Goal: Task Accomplishment & Management: Use online tool/utility

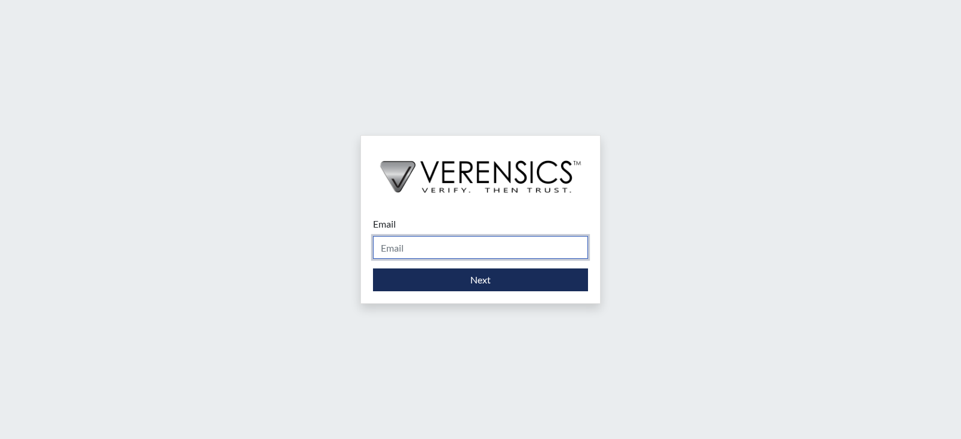
click at [500, 247] on input "Email" at bounding box center [480, 247] width 215 height 23
type input "[PERSON_NAME][EMAIL_ADDRESS][PERSON_NAME][DOMAIN_NAME]"
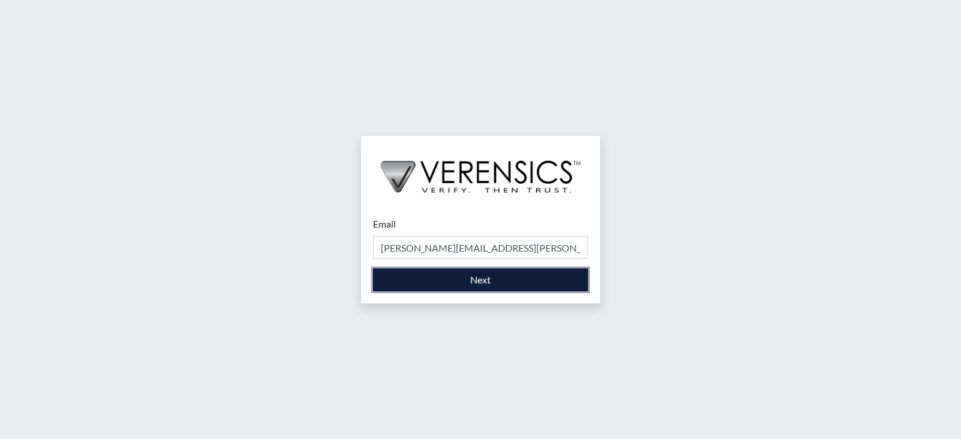
click at [487, 276] on button "Next" at bounding box center [480, 279] width 215 height 23
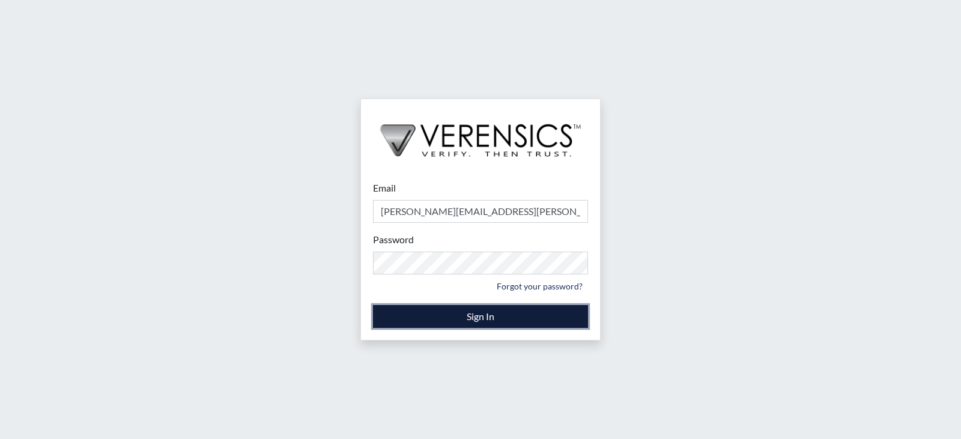
click at [480, 315] on button "Sign In" at bounding box center [480, 316] width 215 height 23
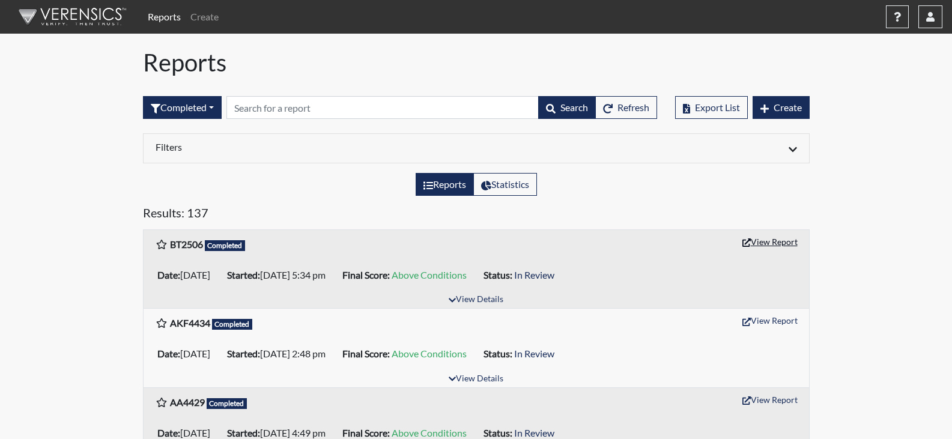
click at [774, 235] on button "View Report" at bounding box center [770, 241] width 66 height 19
click at [928, 22] on button "button" at bounding box center [930, 16] width 24 height 23
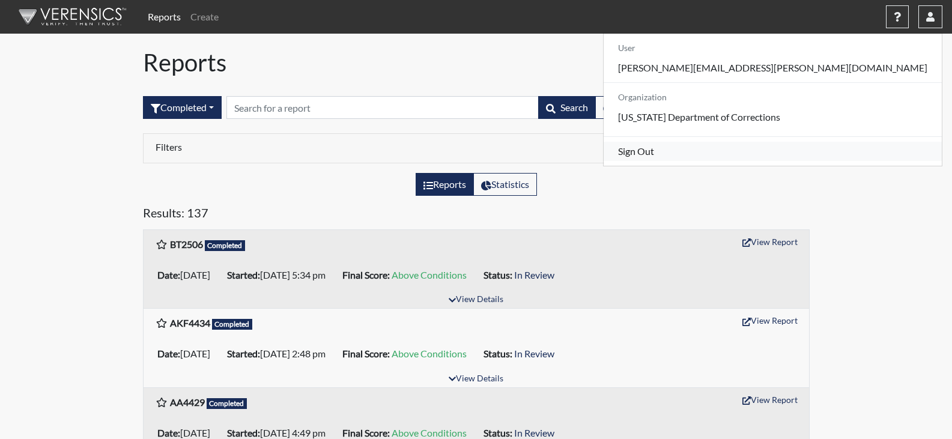
click at [841, 161] on link "Sign Out" at bounding box center [773, 151] width 338 height 19
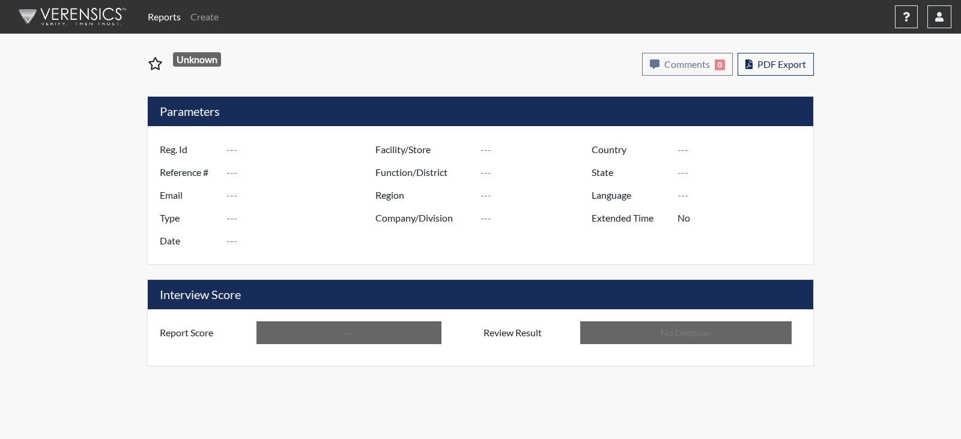
type input "BT2506"
type input "48975"
type input "---"
type input "Corrections Pre-Employment"
type input "[DATE]"
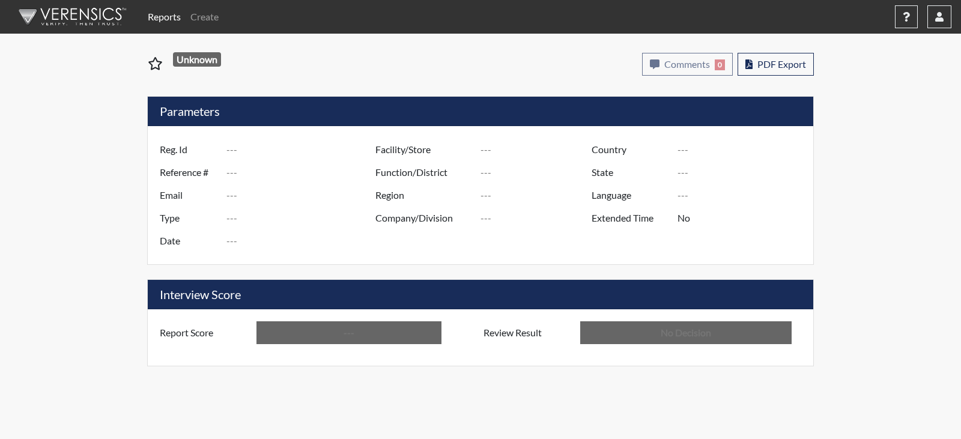
type input "Paulding PDC"
type input "[GEOGRAPHIC_DATA]"
type input "[US_STATE]"
type input "English"
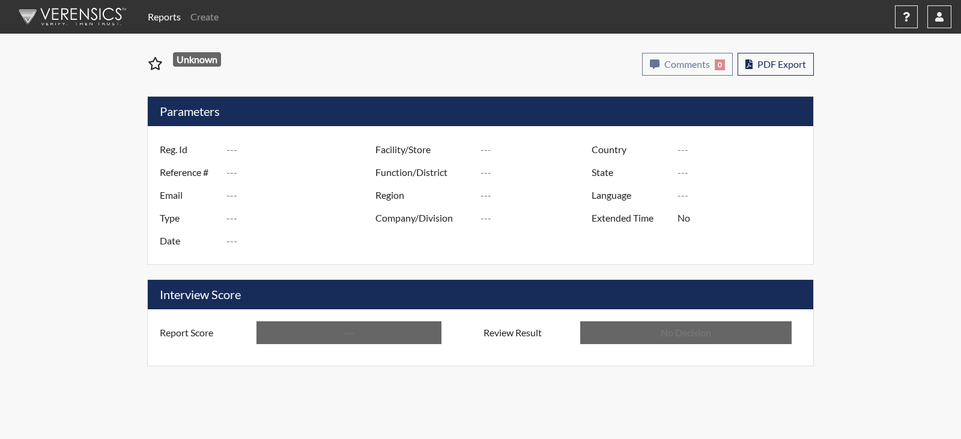
type input "Above Conditions"
type input "In Review"
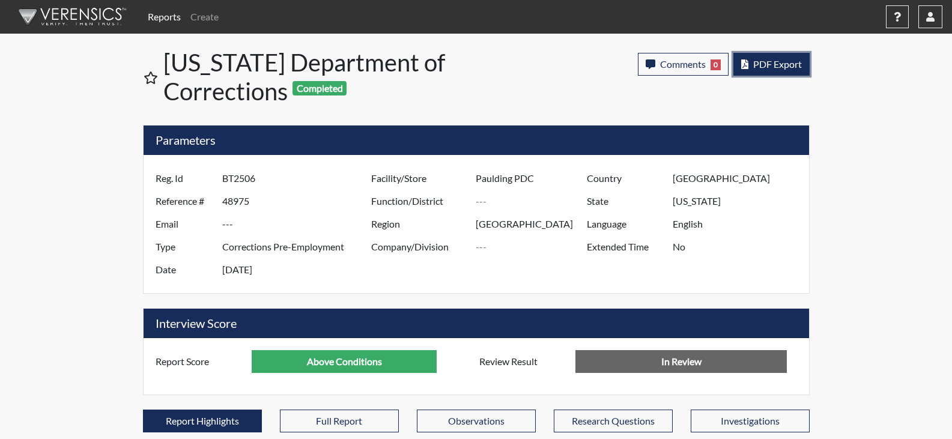
scroll to position [199, 499]
click at [762, 65] on span "PDF Export" at bounding box center [777, 63] width 49 height 11
click at [940, 23] on button "button" at bounding box center [930, 16] width 24 height 23
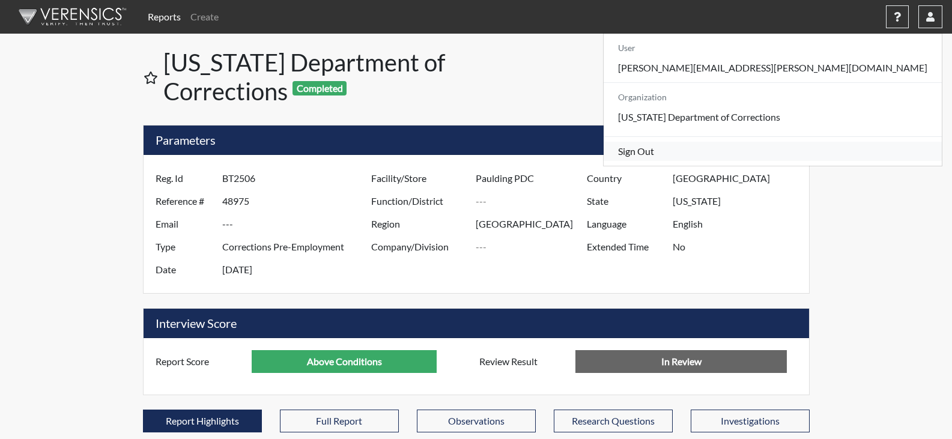
click at [840, 161] on link "Sign Out" at bounding box center [773, 151] width 338 height 19
